Goal: Task Accomplishment & Management: Manage account settings

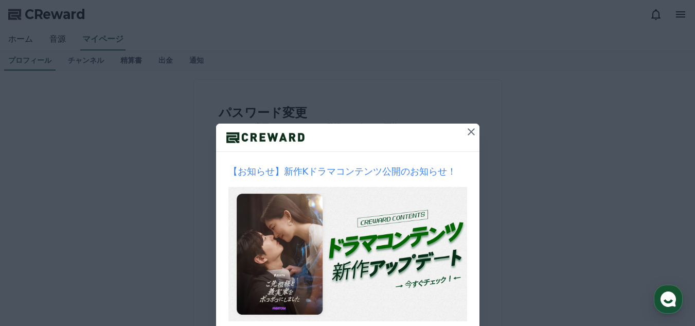
click at [472, 132] on icon at bounding box center [471, 132] width 12 height 12
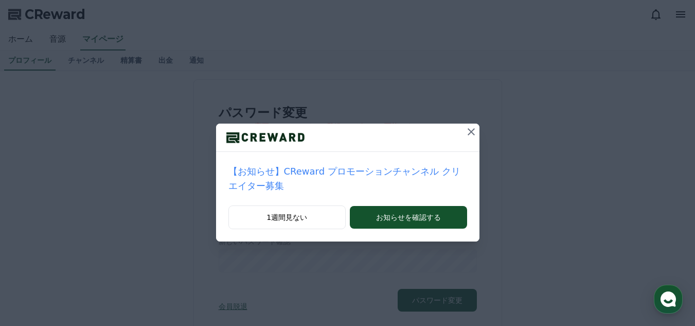
click at [465, 131] on icon at bounding box center [471, 132] width 12 height 12
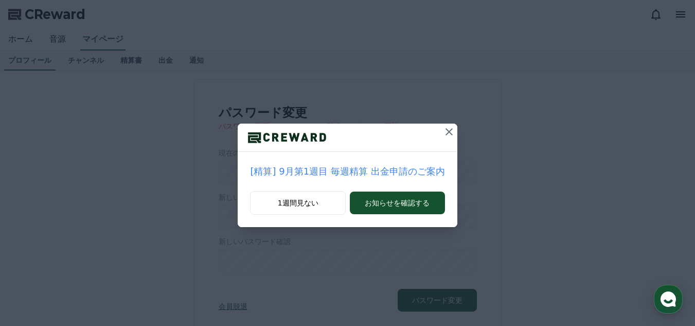
click at [446, 130] on icon at bounding box center [449, 131] width 7 height 7
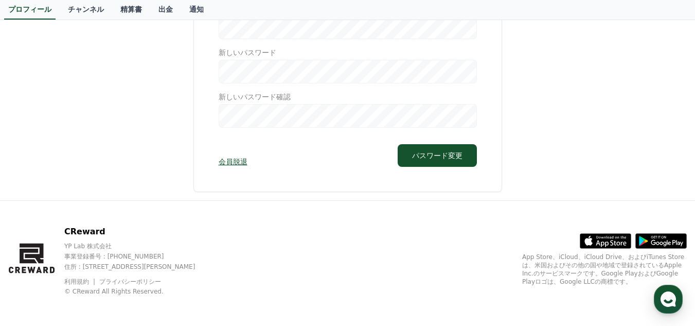
scroll to position [147, 0]
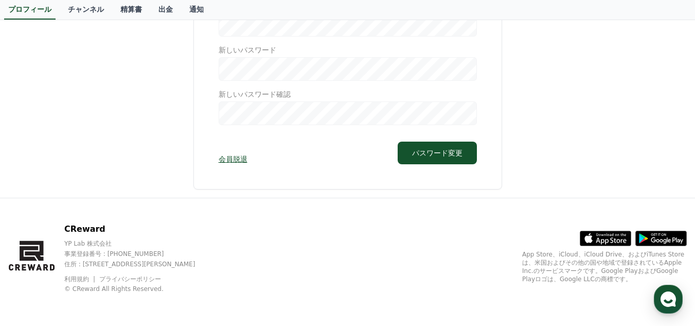
click at [225, 156] on link "会員脱退" at bounding box center [233, 159] width 29 height 10
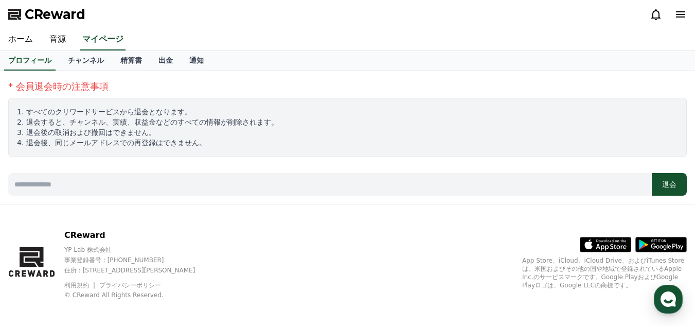
click at [243, 186] on input at bounding box center [330, 184] width 644 height 23
click at [62, 184] on input "**********" at bounding box center [330, 184] width 644 height 23
type input "**********"
drag, startPoint x: 668, startPoint y: 181, endPoint x: 391, endPoint y: 60, distance: 302.4
click at [668, 181] on button "退会" at bounding box center [669, 184] width 35 height 23
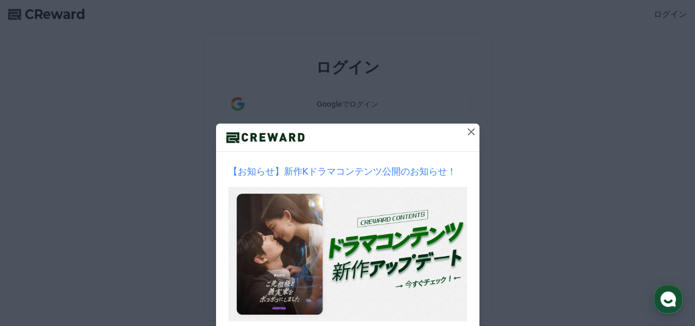
click at [468, 131] on icon at bounding box center [471, 131] width 7 height 7
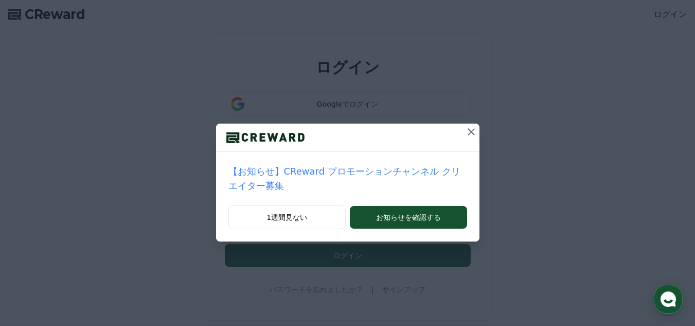
click at [465, 132] on icon at bounding box center [471, 132] width 12 height 12
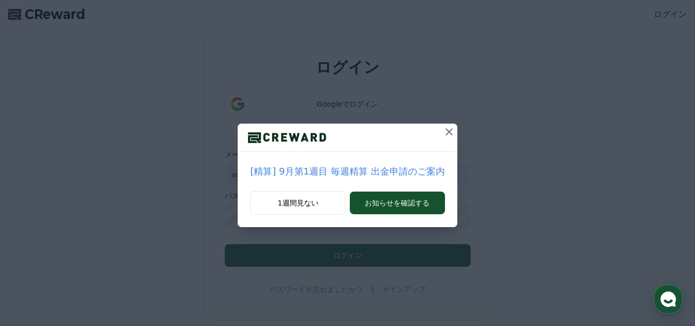
click at [447, 132] on icon at bounding box center [449, 132] width 12 height 12
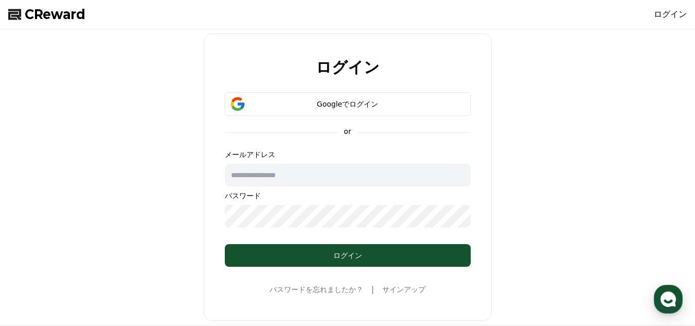
click at [367, 172] on input "text" at bounding box center [348, 175] width 246 height 23
type input "**********"
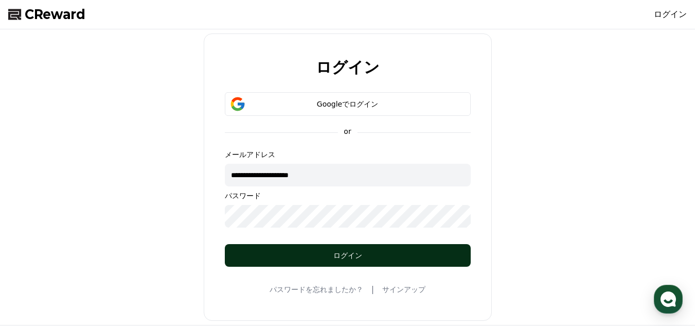
click at [353, 251] on div "ログイン" at bounding box center [347, 255] width 205 height 10
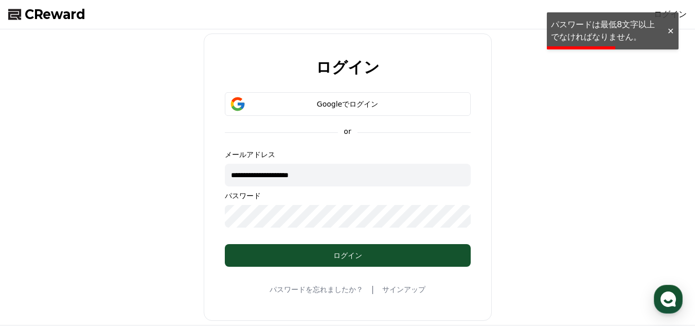
click at [671, 30] on div at bounding box center [670, 31] width 16 height 10
